Goal: Check status: Check status

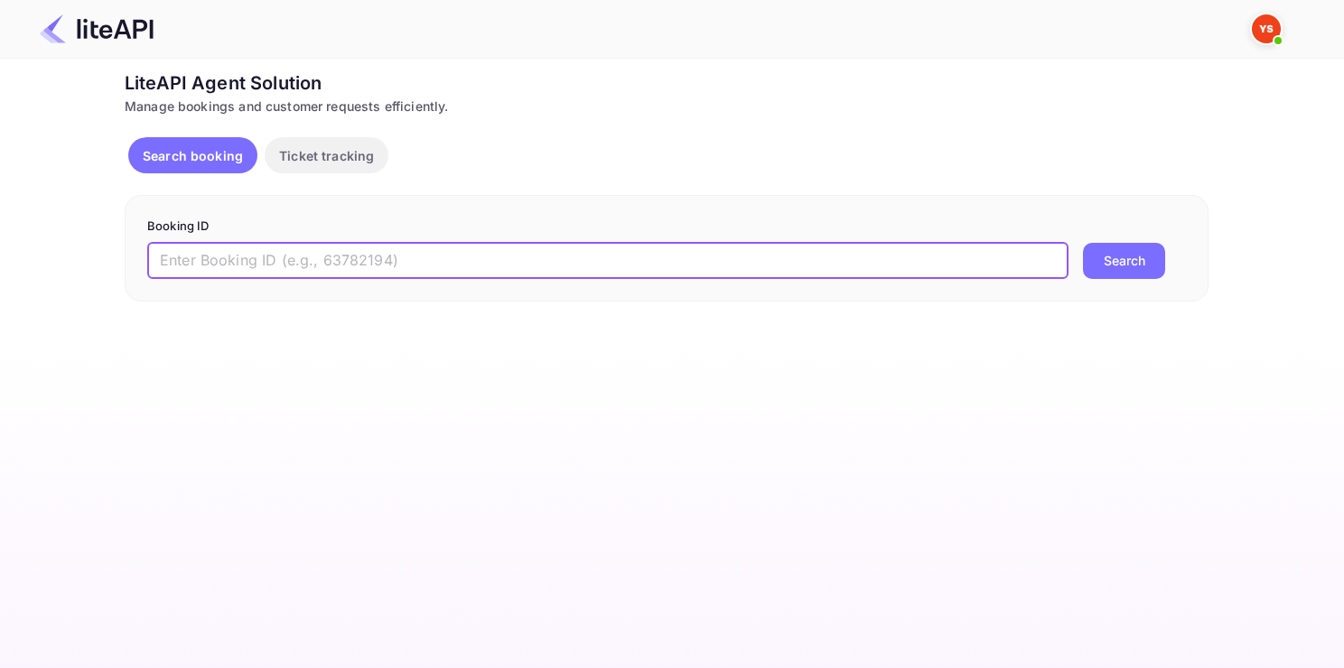
paste input "8745640"
click at [369, 259] on input "text" at bounding box center [607, 261] width 921 height 36
type input "8745640"
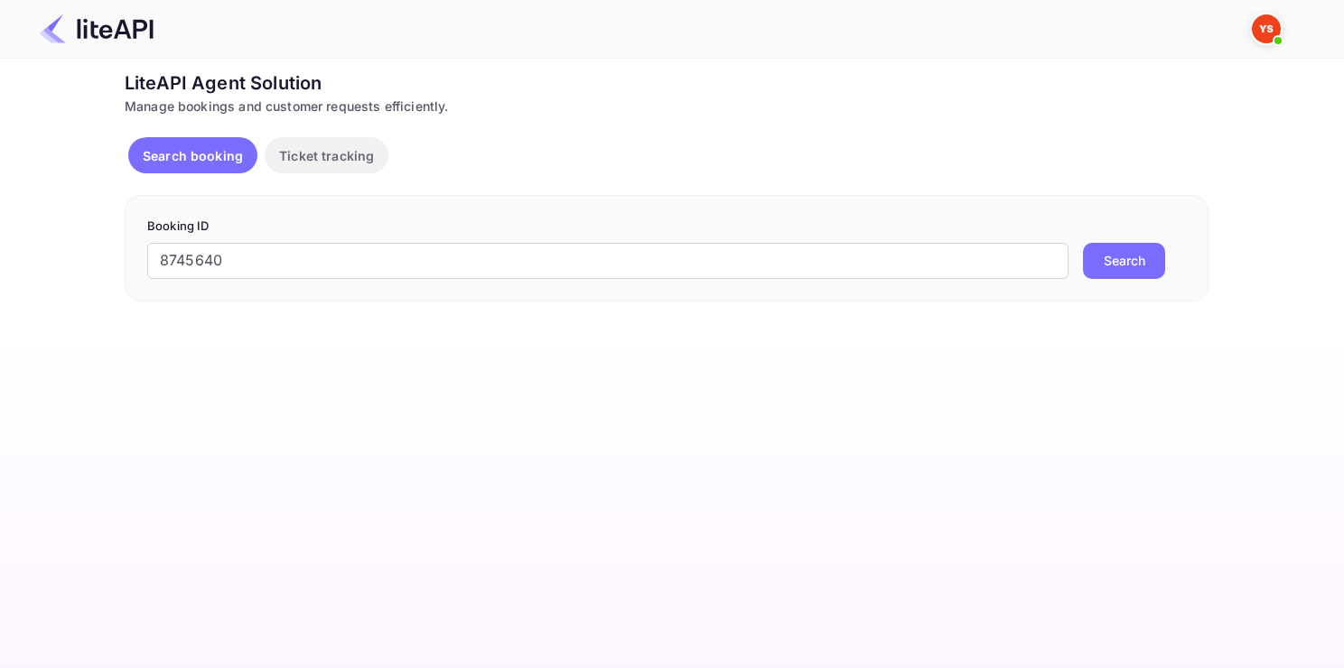
click at [1121, 274] on button "Search" at bounding box center [1124, 261] width 82 height 36
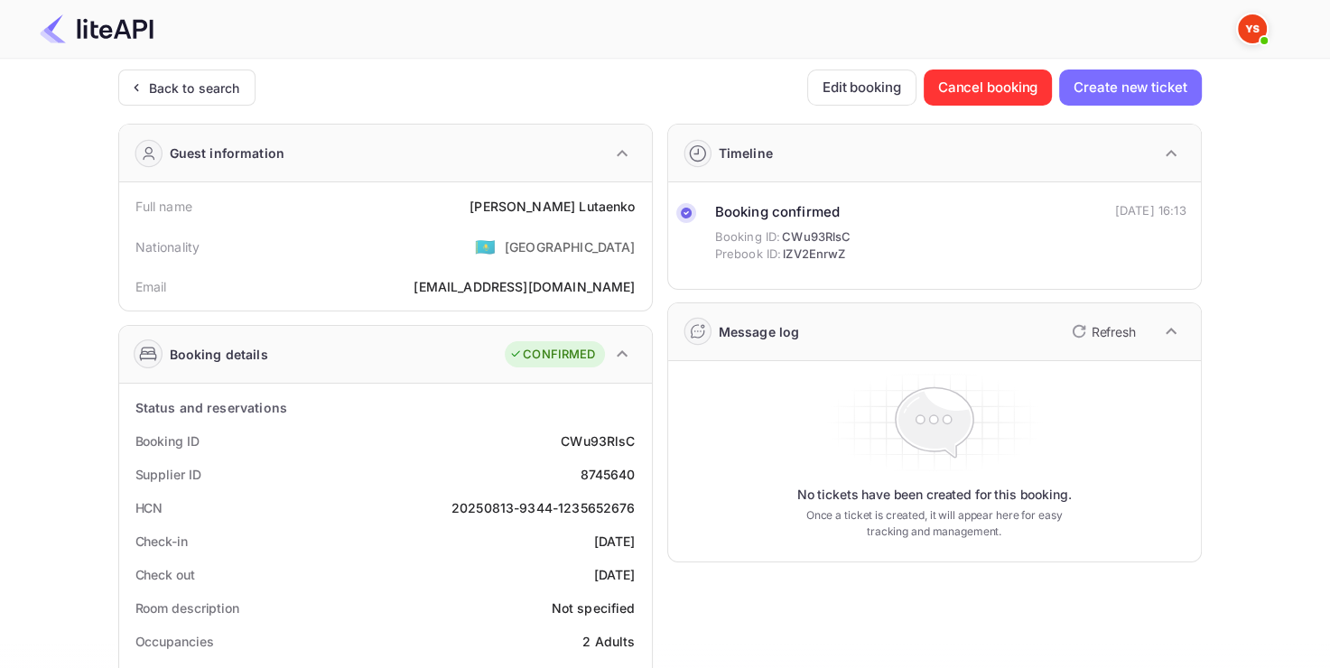
click at [586, 483] on div "Supplier ID 8745640" at bounding box center [385, 474] width 518 height 33
copy div "8745640"
drag, startPoint x: 522, startPoint y: 190, endPoint x: 646, endPoint y: 204, distance: 124.5
click at [646, 204] on div "Full name [PERSON_NAME] Nationality 🇰🇿 [DEMOGRAPHIC_DATA] [PERSON_NAME] [PERSON…" at bounding box center [385, 246] width 533 height 128
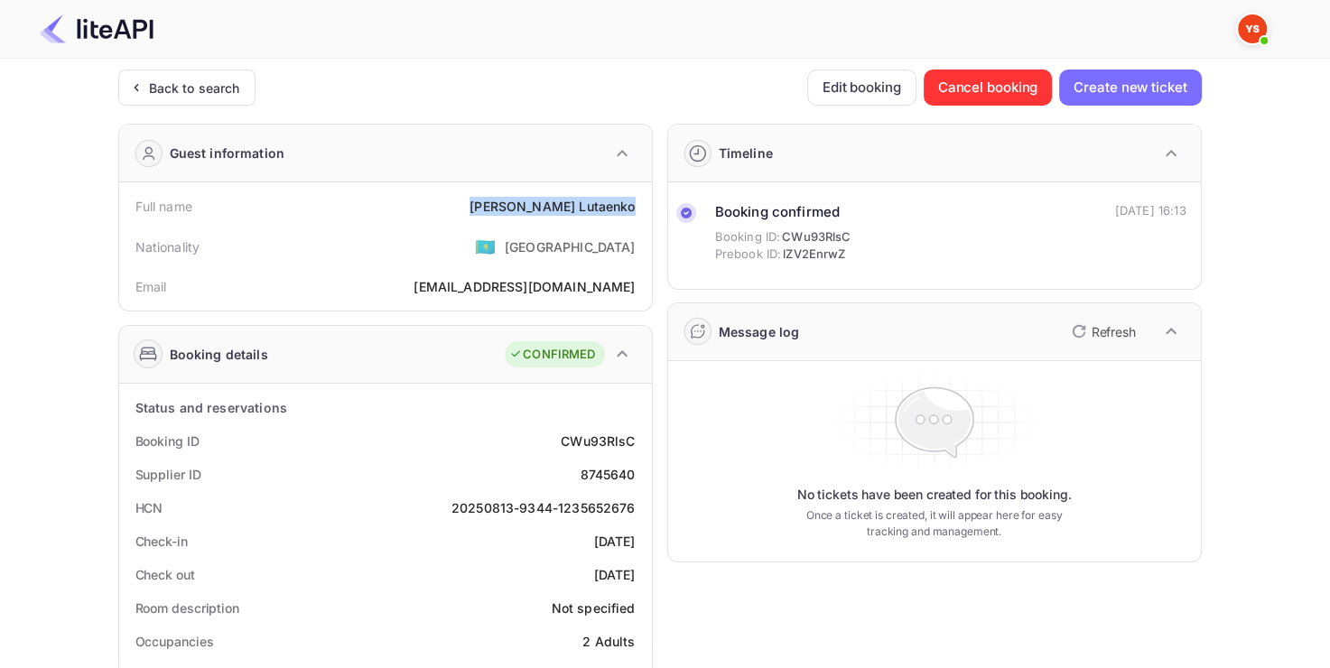
copy div "[PERSON_NAME]"
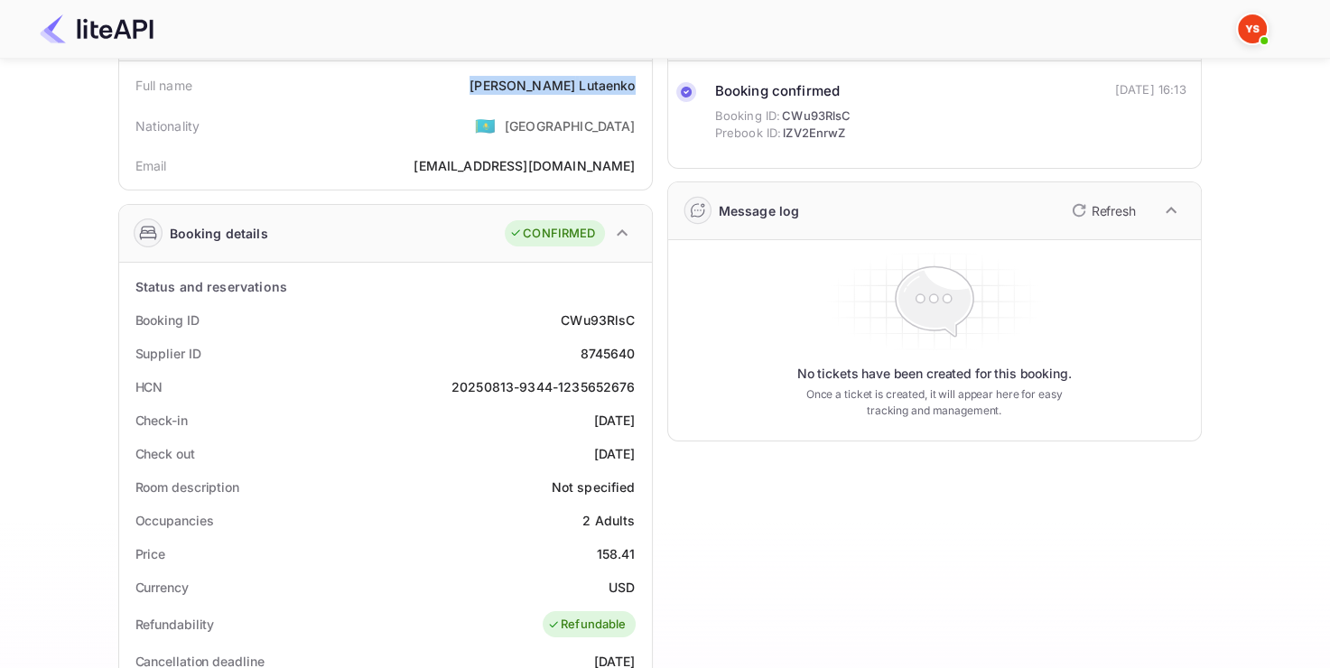
scroll to position [125, 0]
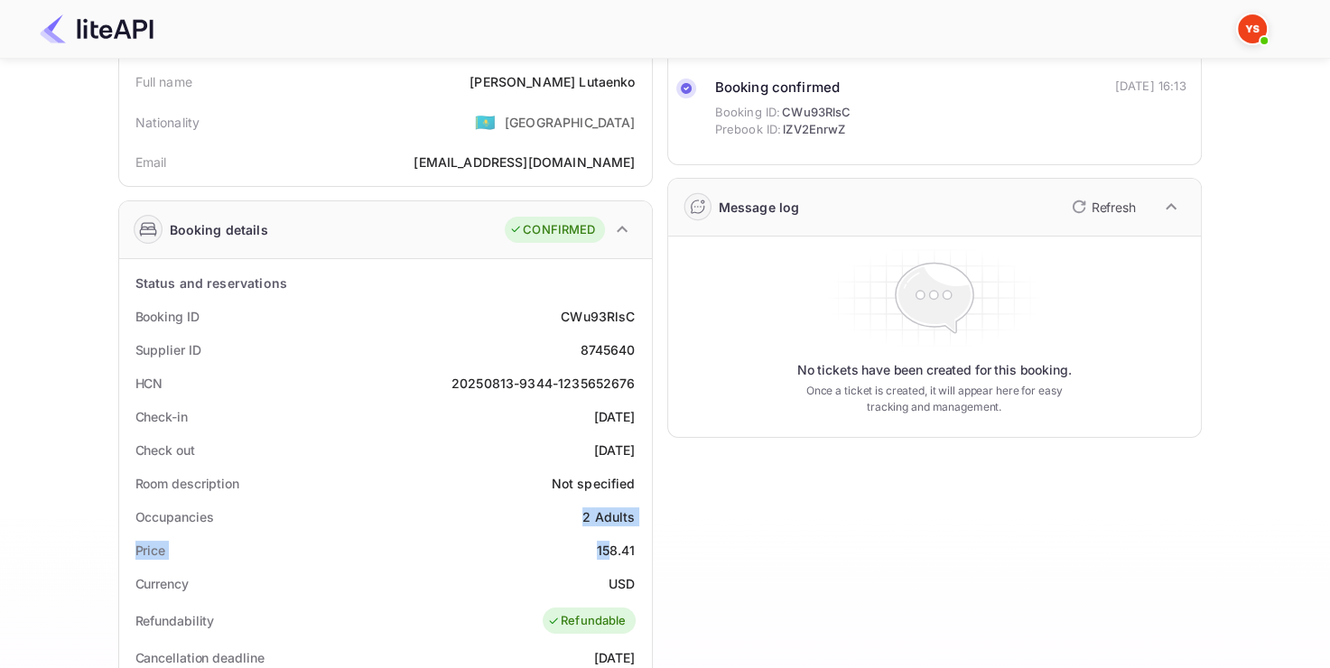
drag, startPoint x: 581, startPoint y: 530, endPoint x: 615, endPoint y: 536, distance: 34.0
click at [615, 536] on div "Price 158.41" at bounding box center [385, 550] width 518 height 33
drag, startPoint x: 600, startPoint y: 545, endPoint x: 636, endPoint y: 549, distance: 36.3
click at [636, 549] on div "Price 158.41" at bounding box center [385, 550] width 518 height 33
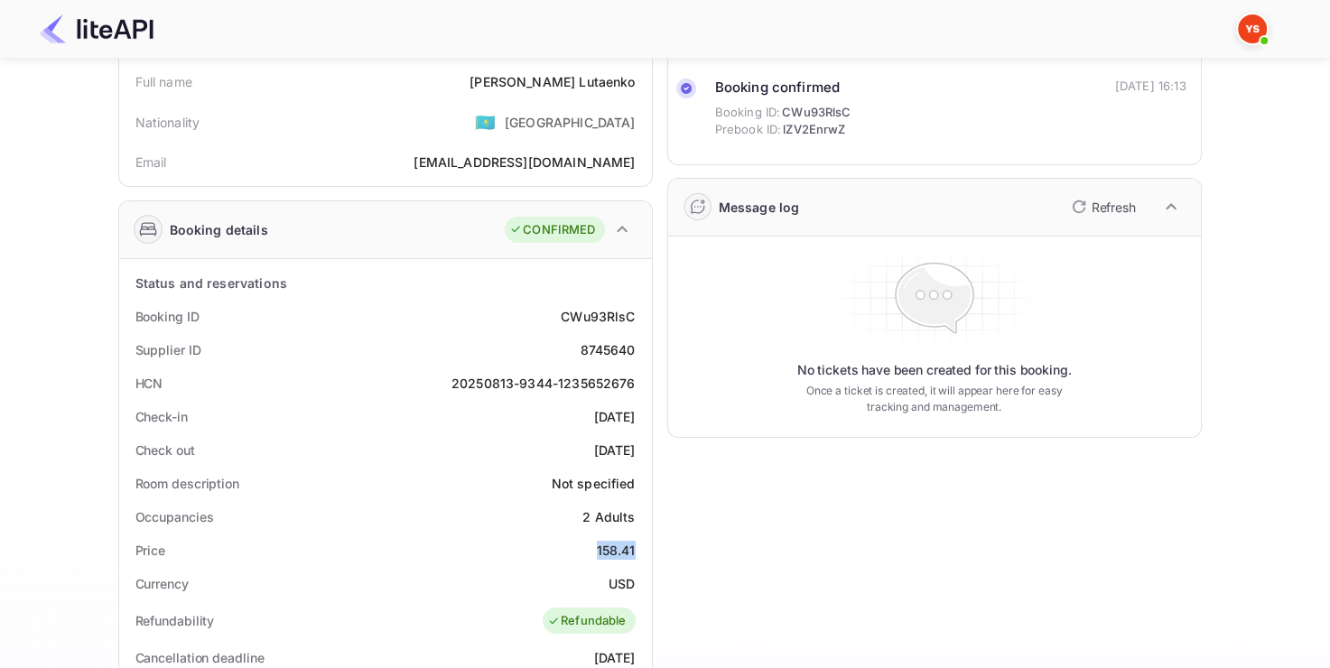
copy div "158.41"
